Goal: Find specific page/section: Find specific page/section

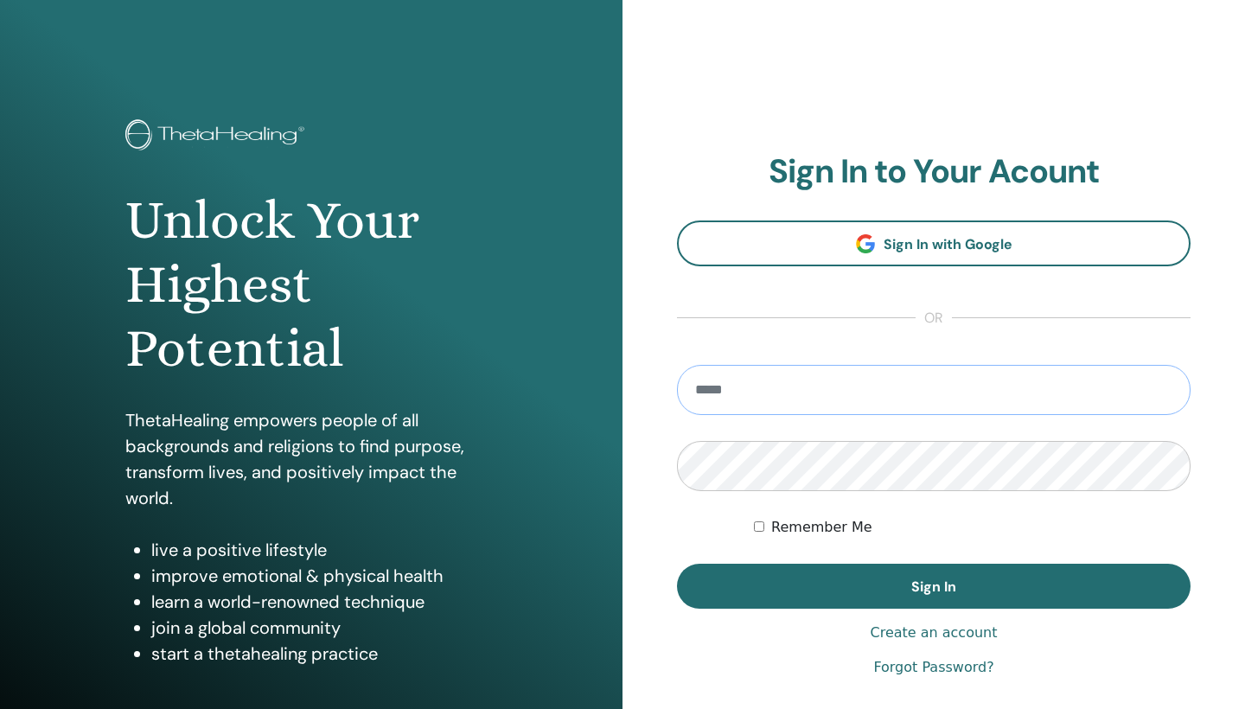
type input "**********"
click at [934, 586] on button "Sign In" at bounding box center [934, 586] width 514 height 45
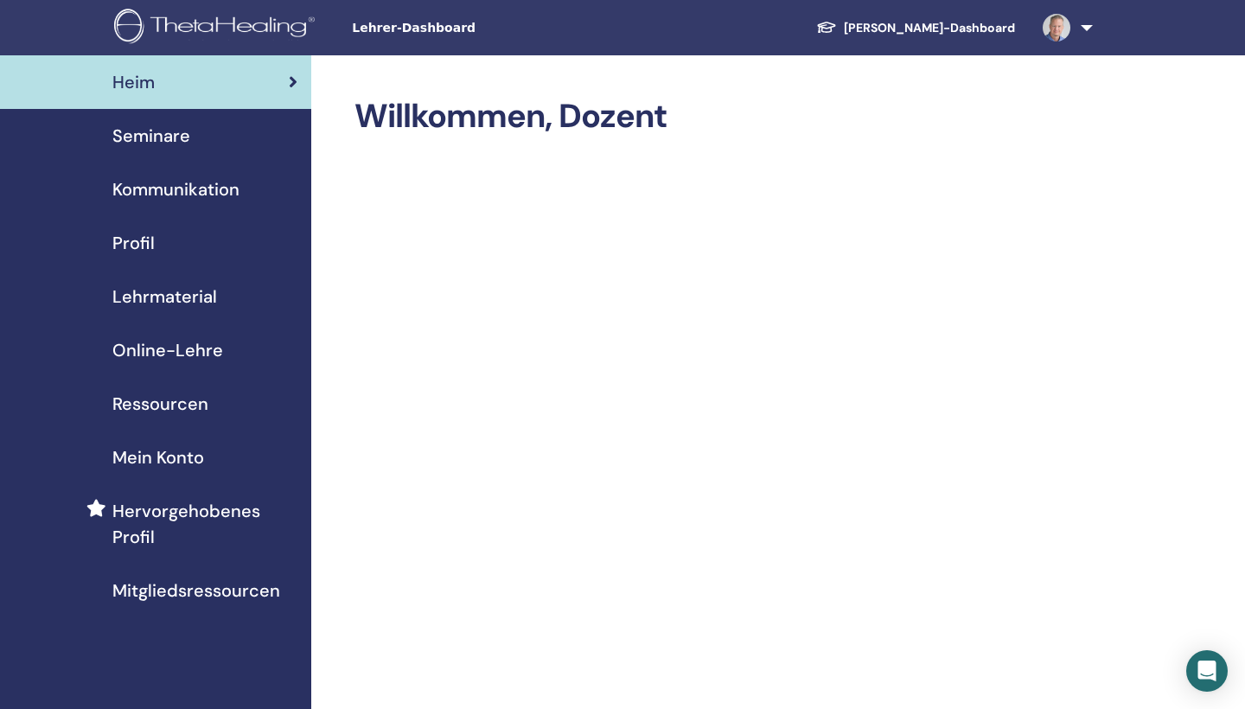
click at [172, 137] on span "Seminare" at bounding box center [151, 136] width 78 height 26
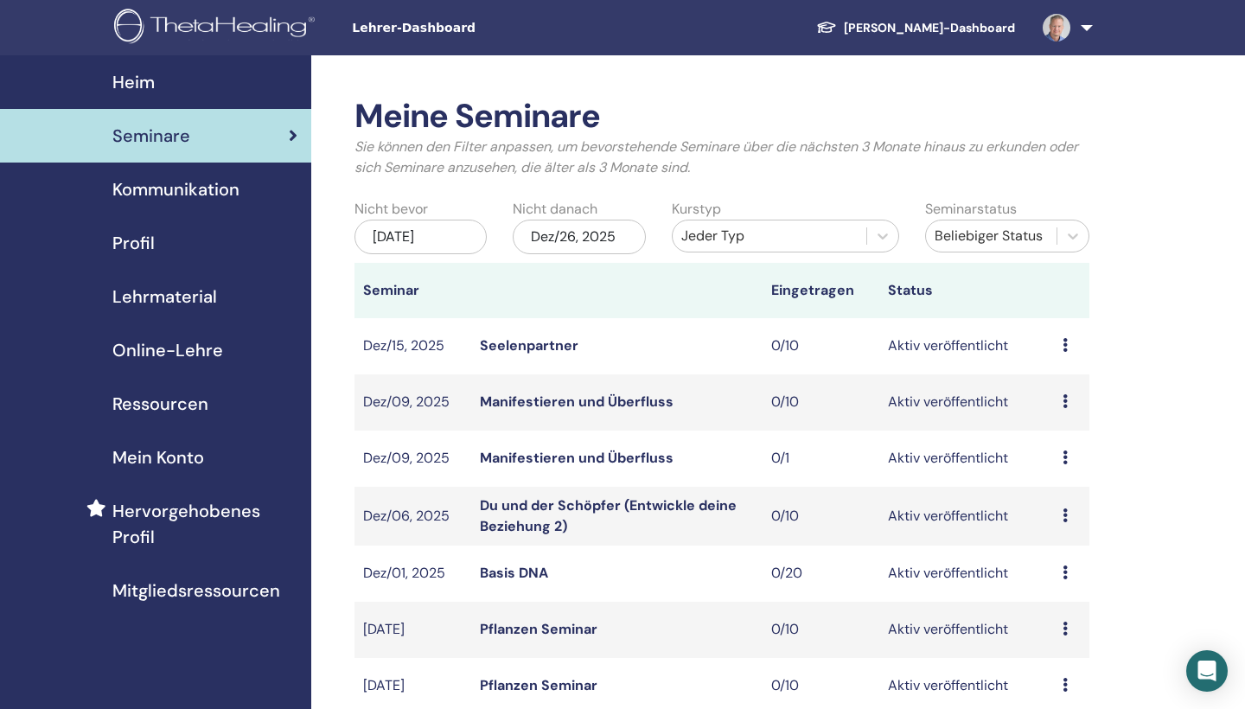
click at [752, 236] on div "Jeder Typ" at bounding box center [770, 236] width 176 height 21
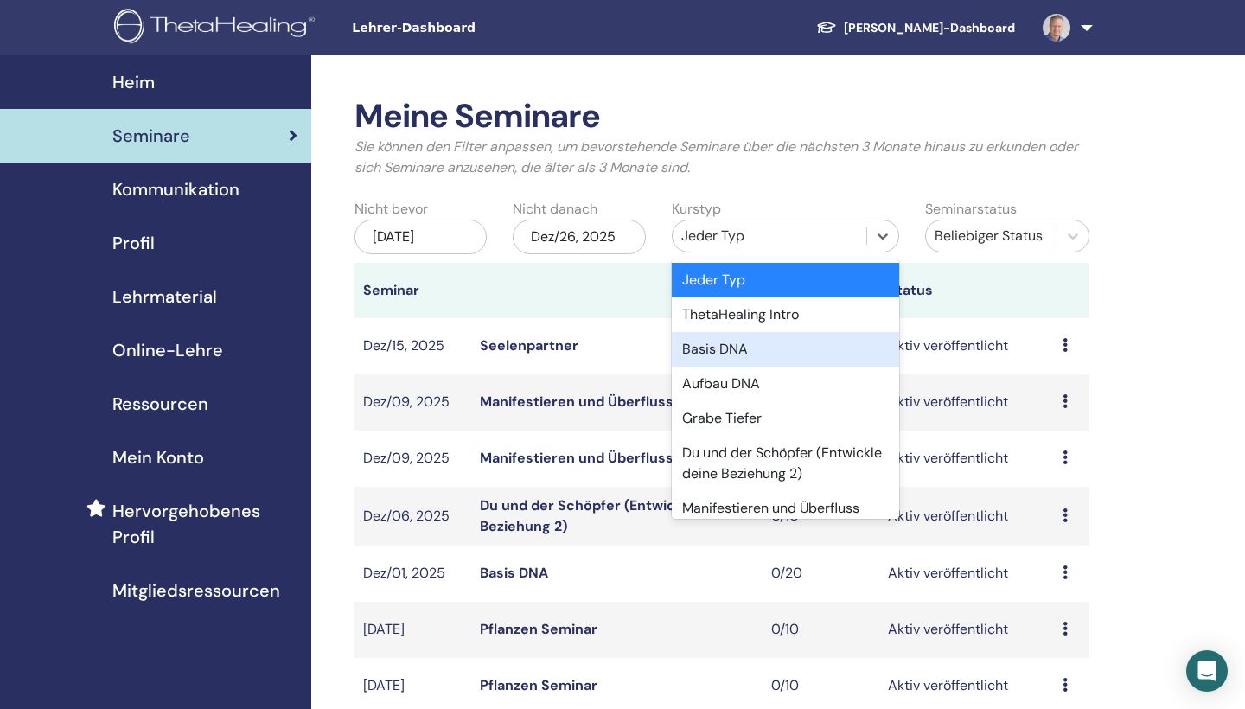
click at [732, 348] on div "Basis DNA" at bounding box center [785, 349] width 227 height 35
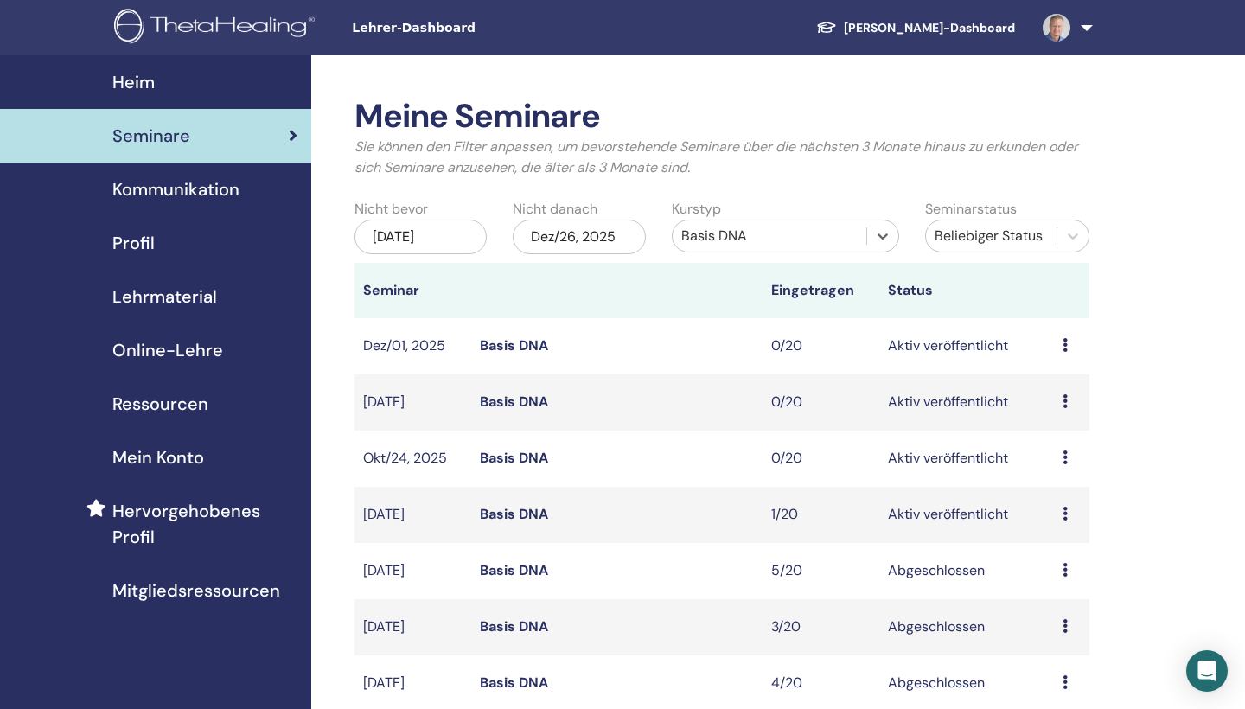
click at [1054, 29] on img at bounding box center [1057, 28] width 28 height 28
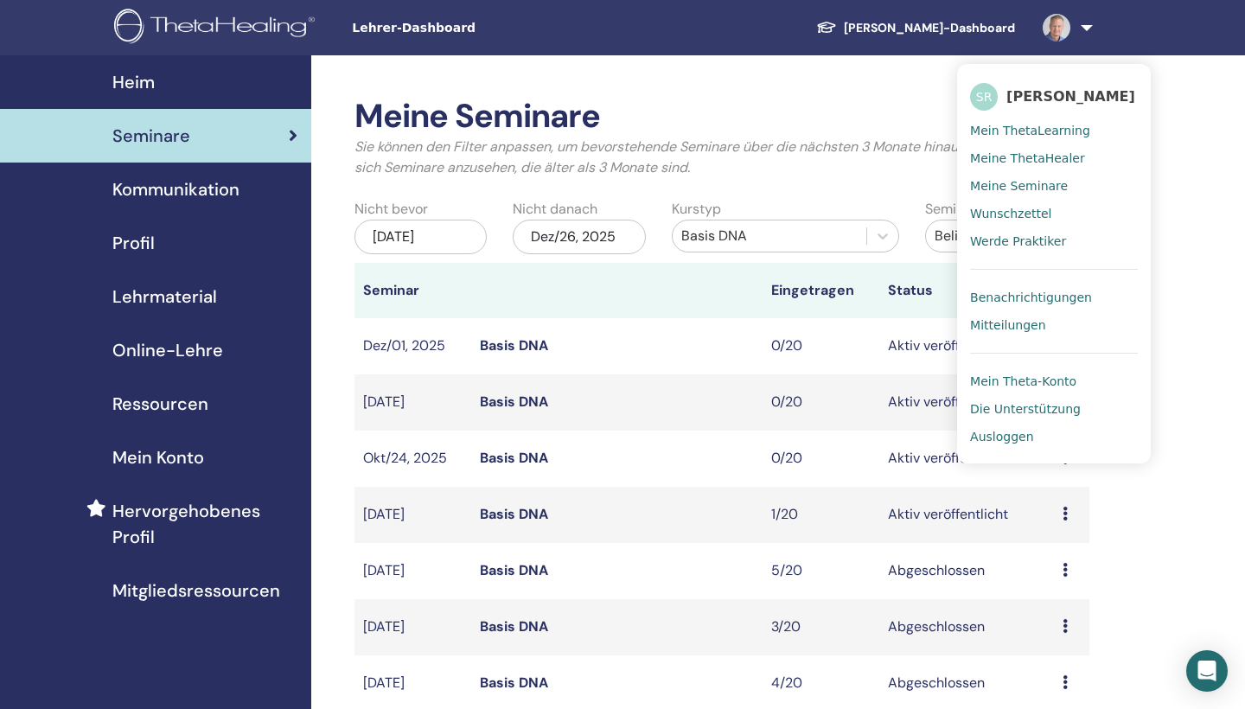
click at [1039, 444] on link "Ausloggen" at bounding box center [1054, 437] width 168 height 28
